Goal: Task Accomplishment & Management: Complete application form

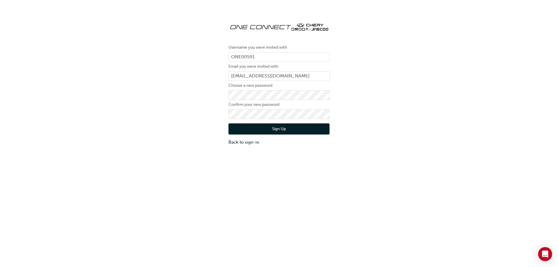
click at [216, 100] on div "Username you were invited with ONE00591 Email you were invited with [PERSON_NAM…" at bounding box center [279, 81] width 558 height 137
click at [277, 54] on input "ONE00591" at bounding box center [279, 57] width 101 height 10
type input "ONE00591"
click at [242, 133] on button "Sign Up" at bounding box center [279, 128] width 101 height 11
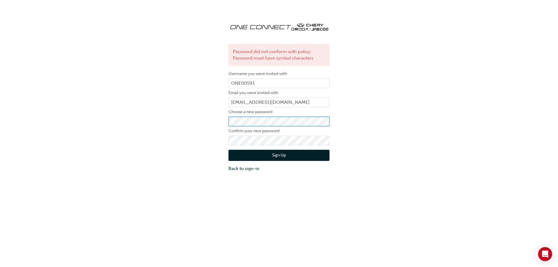
click at [213, 123] on div "Password did not conform with policy: Password must have symbol characters User…" at bounding box center [279, 94] width 558 height 163
click at [237, 154] on button "Sign Up" at bounding box center [279, 155] width 101 height 11
click at [249, 153] on button "Sign Up" at bounding box center [279, 155] width 101 height 11
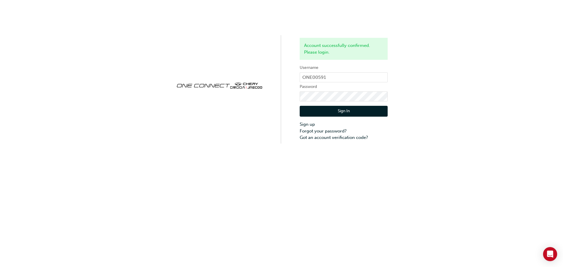
click at [413, 58] on div "Account successfully confirmed. Please login. Username ONE00591 Password Sign I…" at bounding box center [281, 72] width 563 height 144
click at [353, 112] on button "Sign In" at bounding box center [343, 111] width 88 height 11
